Goal: Information Seeking & Learning: Learn about a topic

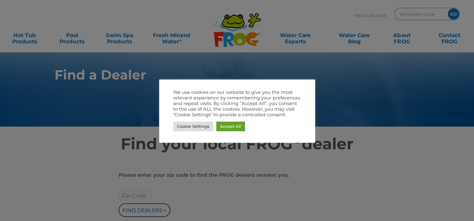
click at [416, 93] on div at bounding box center [237, 110] width 474 height 221
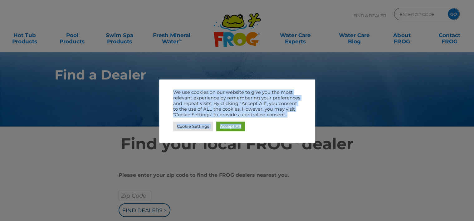
click at [416, 93] on div at bounding box center [237, 110] width 474 height 221
click at [229, 127] on link "Accept All" at bounding box center [230, 127] width 29 height 10
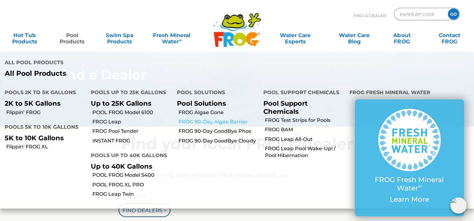
click at [202, 119] on link "FROG 90-Day Algae Barrier" at bounding box center [219, 122] width 80 height 7
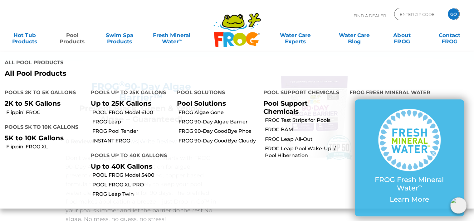
click at [75, 42] on link "Pool Products" at bounding box center [72, 35] width 37 height 12
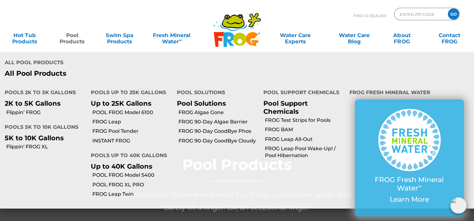
click at [72, 40] on link "Pool Products" at bounding box center [72, 35] width 37 height 12
click at [110, 182] on link "POOL FROG XL PRO" at bounding box center [132, 185] width 80 height 7
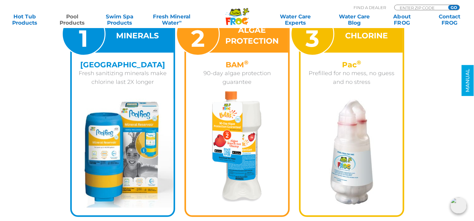
scroll to position [1021, 0]
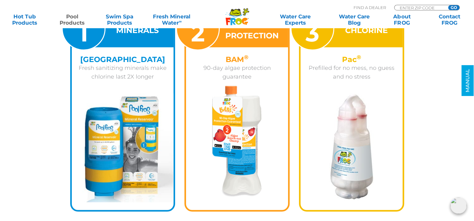
click at [262, 144] on div at bounding box center [237, 141] width 102 height 111
click at [238, 109] on img at bounding box center [237, 141] width 50 height 111
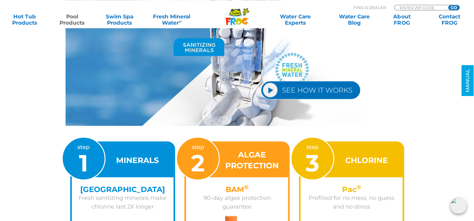
scroll to position [886, 0]
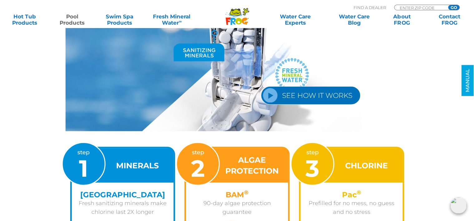
click at [305, 97] on link "SEE HOW IT WORKS" at bounding box center [311, 95] width 100 height 18
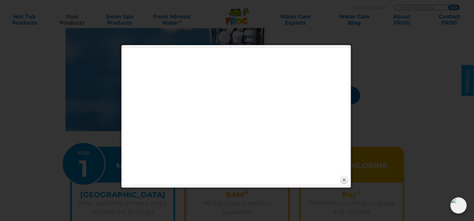
scroll to position [886, 0]
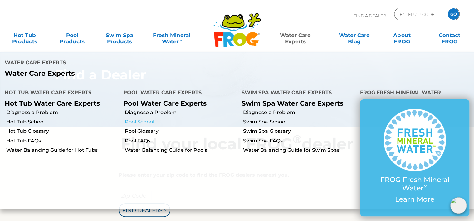
click at [152, 119] on link "Pool School" at bounding box center [181, 122] width 112 height 7
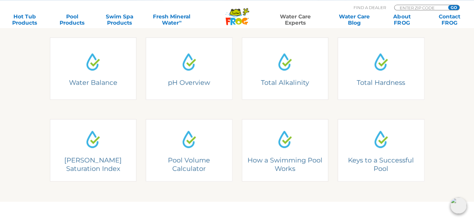
scroll to position [182, 0]
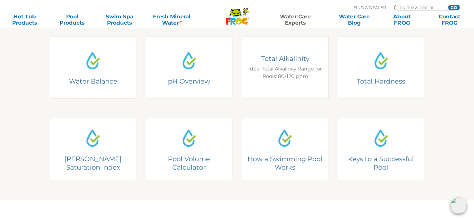
click at [281, 83] on div "Total Alkalinity Ideal Total Alkalinity Range for Pools: 80-120 ppm" at bounding box center [285, 67] width 87 height 62
